Goal: Find specific page/section

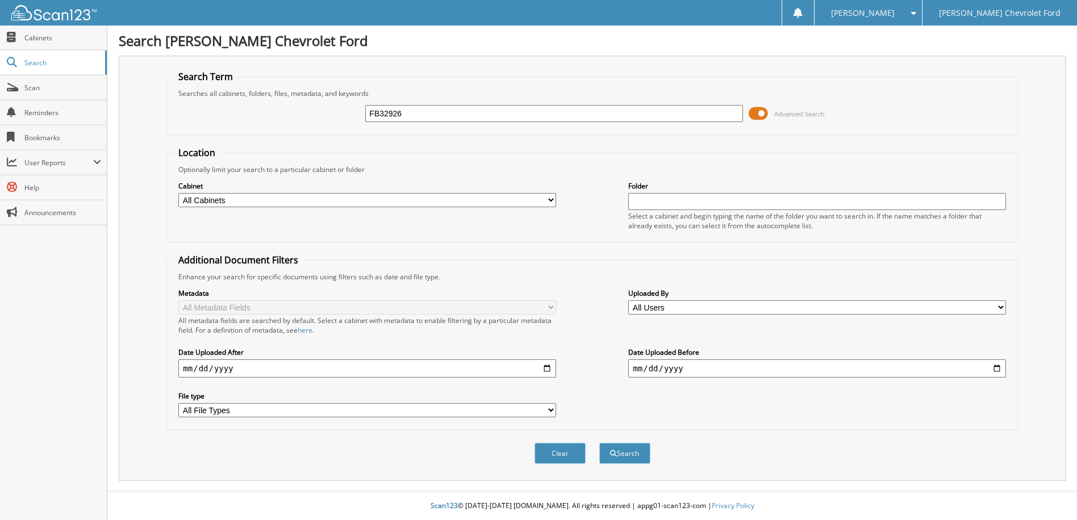
type input "FB32926"
click at [599, 443] on button "Search" at bounding box center [624, 453] width 51 height 21
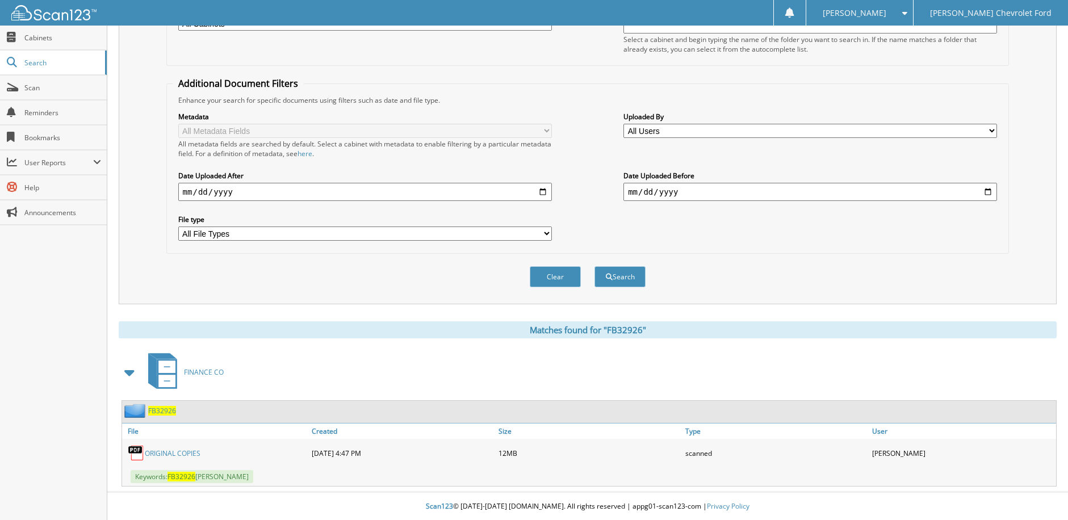
scroll to position [178, 0]
click at [157, 453] on link "ORIGINAL COPIES" at bounding box center [173, 453] width 56 height 10
click at [541, 89] on fieldset "Additional Document Filters Enhance your search for specific documents using fi…" at bounding box center [587, 165] width 843 height 177
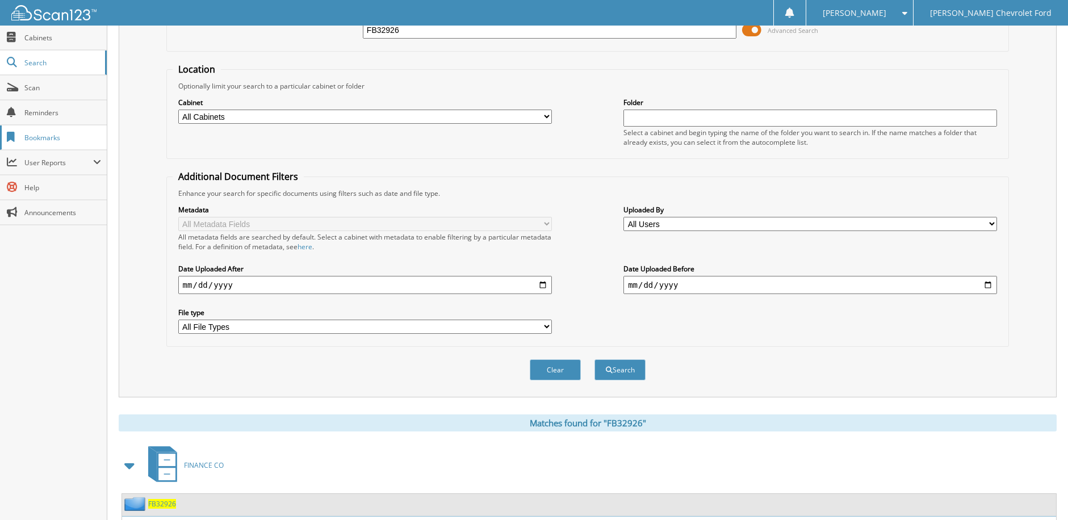
scroll to position [0, 0]
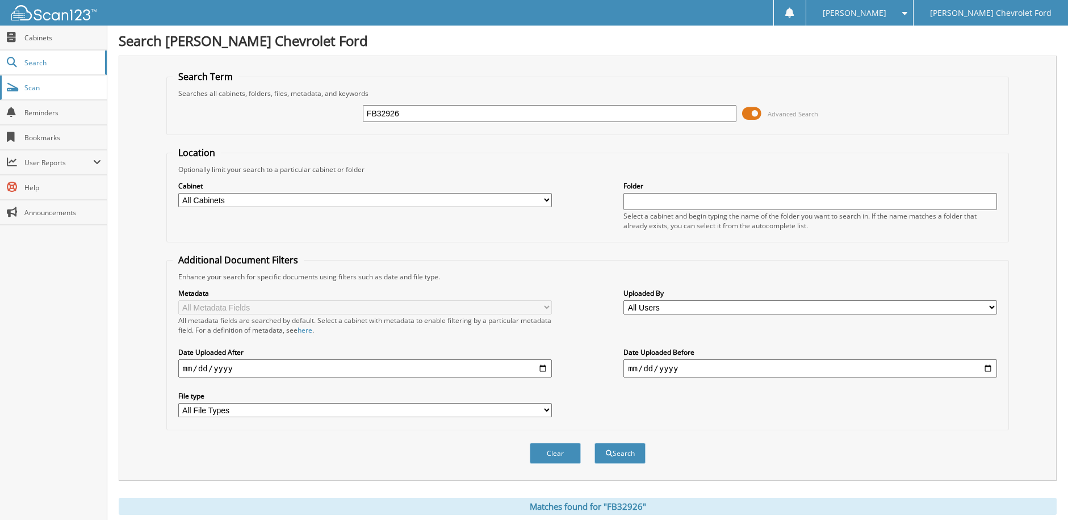
click at [52, 83] on span "Scan" at bounding box center [62, 88] width 77 height 10
